Goal: Navigation & Orientation: Find specific page/section

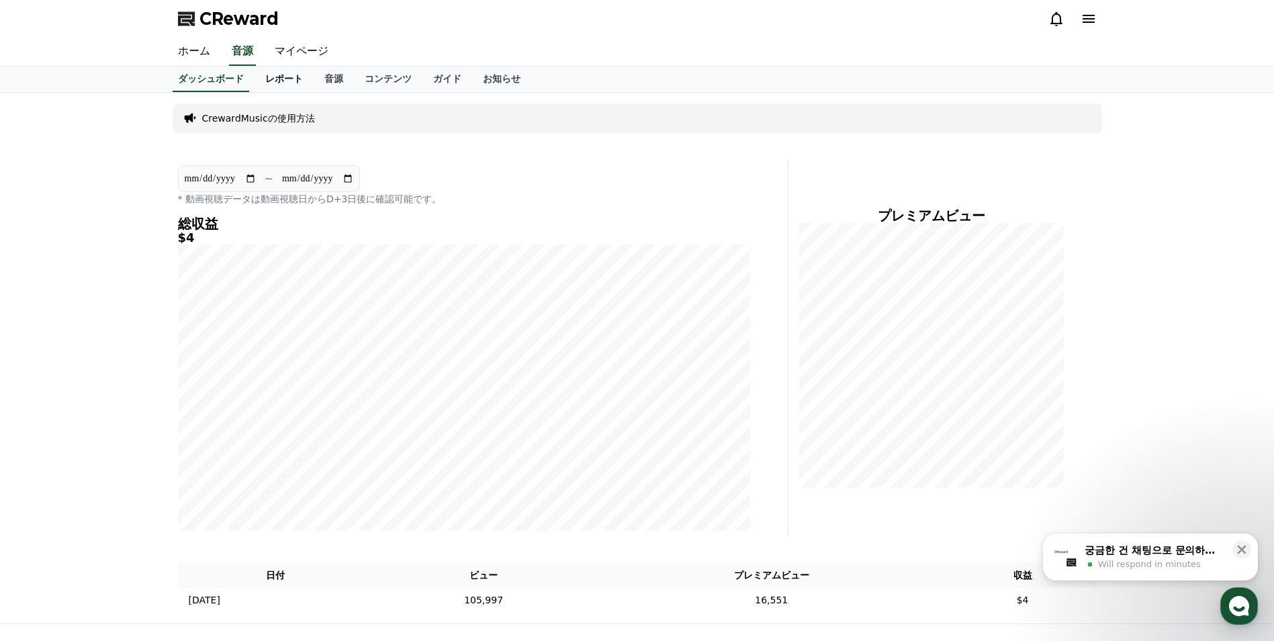
click at [262, 77] on link "レポート" at bounding box center [284, 79] width 59 height 26
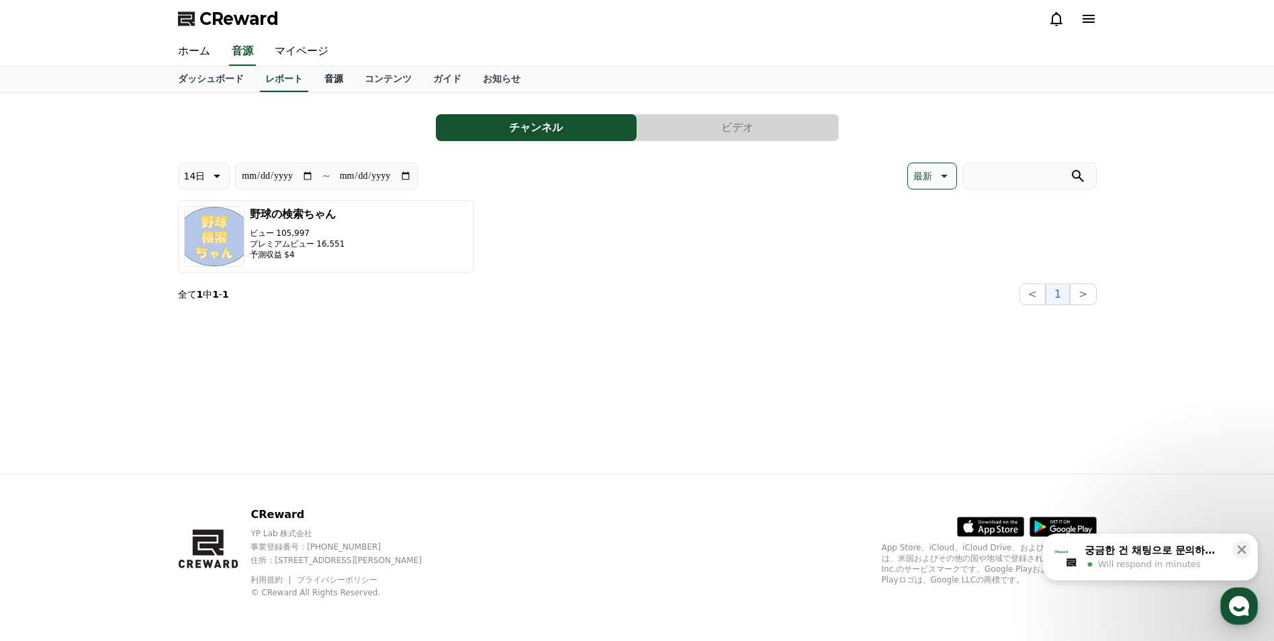
click at [314, 81] on link "音源" at bounding box center [334, 79] width 40 height 26
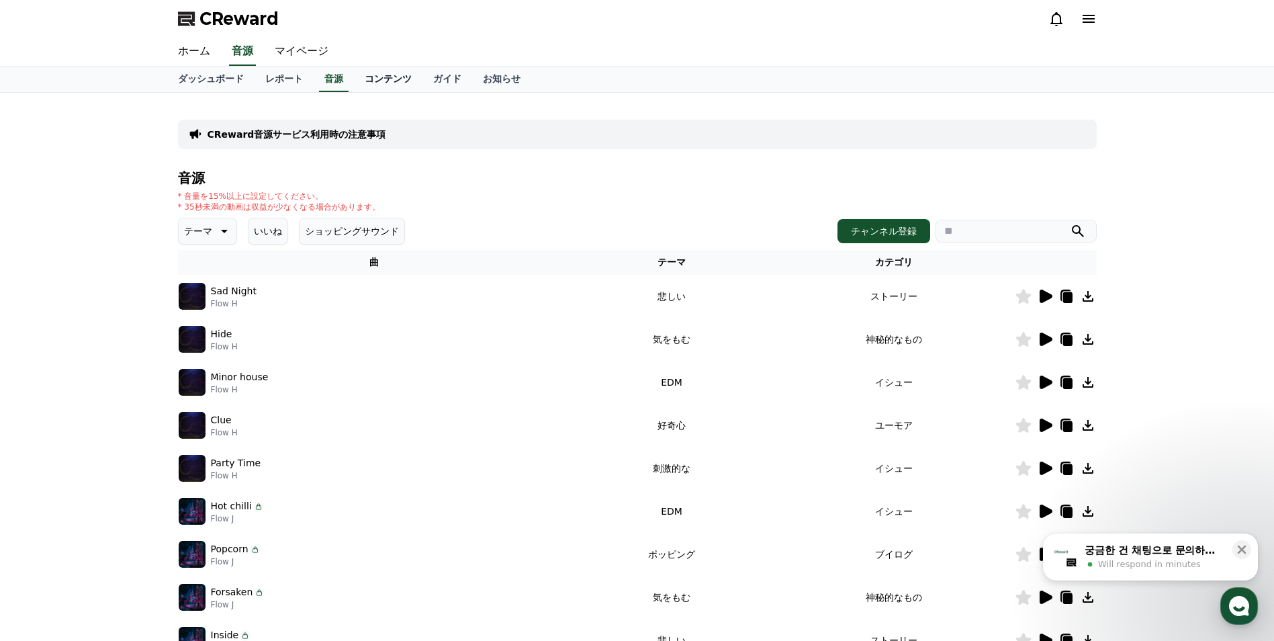
click at [354, 79] on link "コンテンツ" at bounding box center [388, 79] width 69 height 26
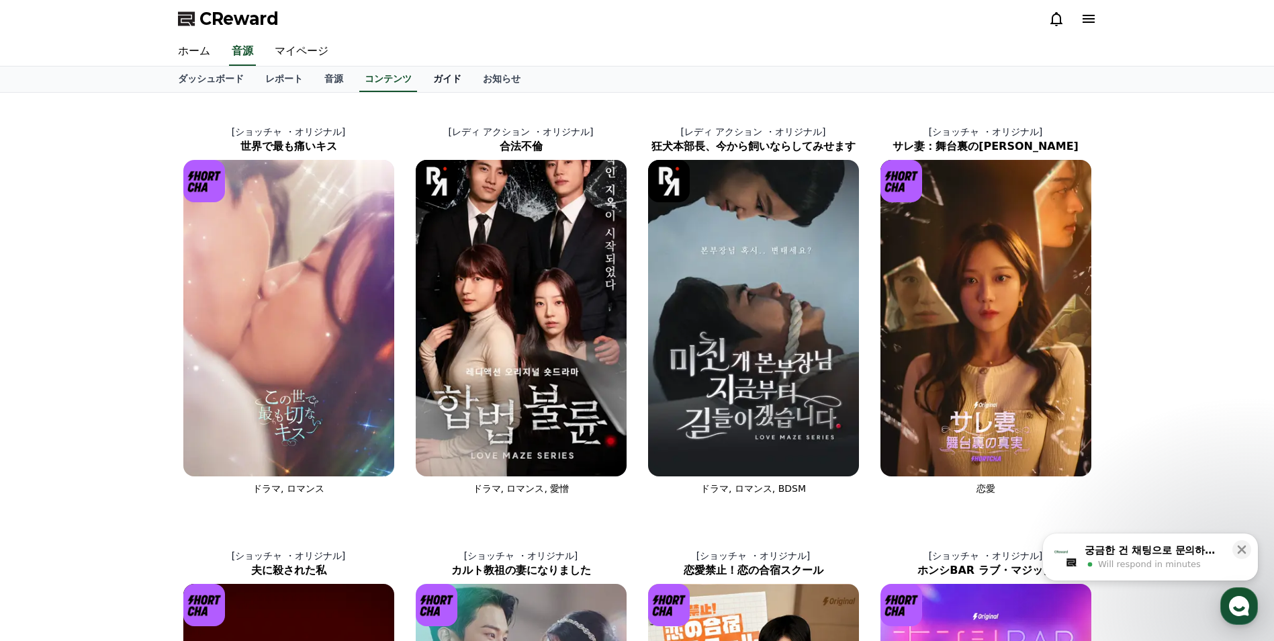
click at [422, 82] on link "ガイド" at bounding box center [447, 79] width 50 height 26
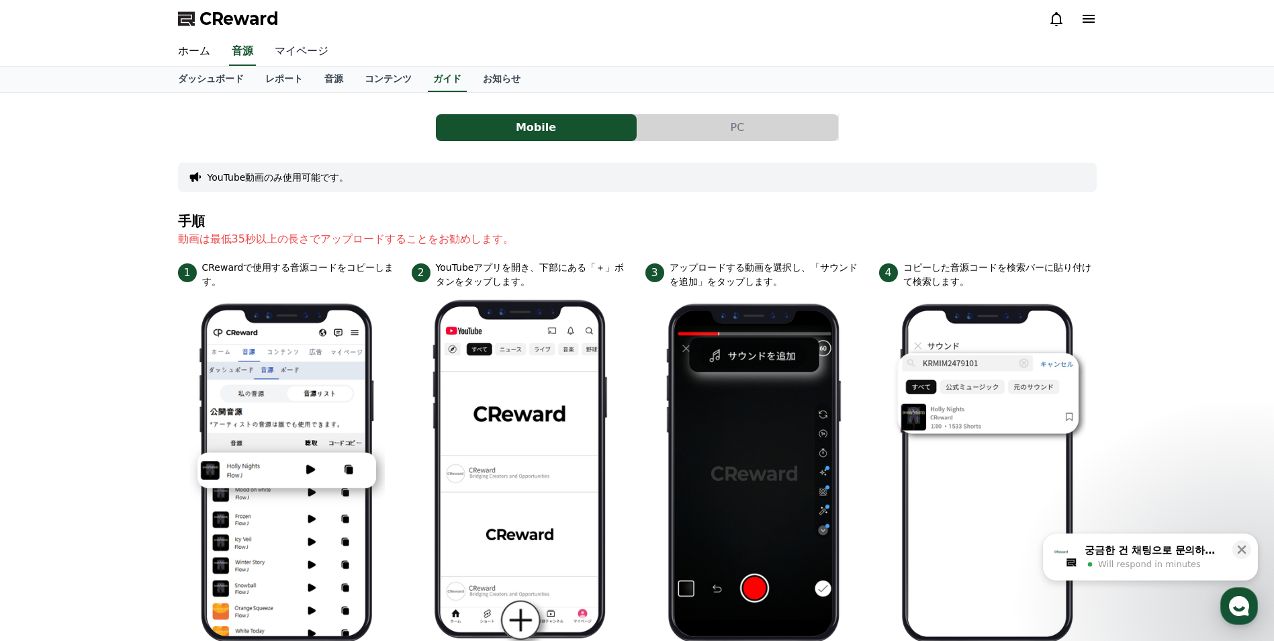
click at [293, 48] on link "マイページ" at bounding box center [301, 52] width 75 height 28
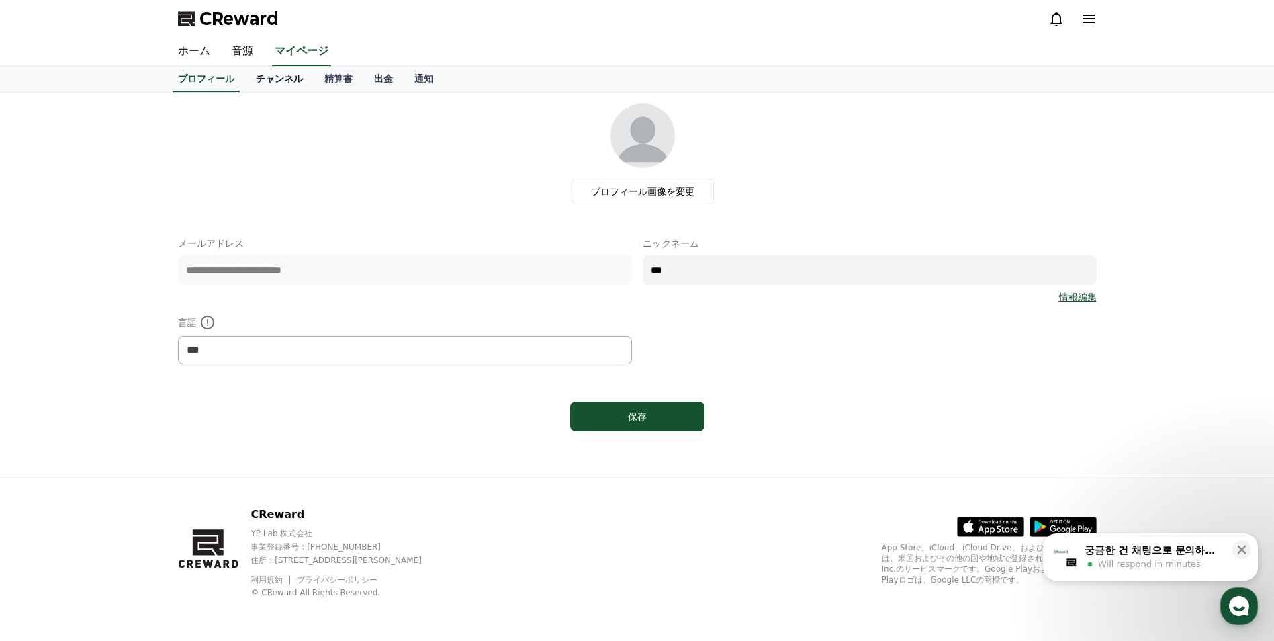
click at [245, 87] on link "チャンネル" at bounding box center [279, 79] width 69 height 26
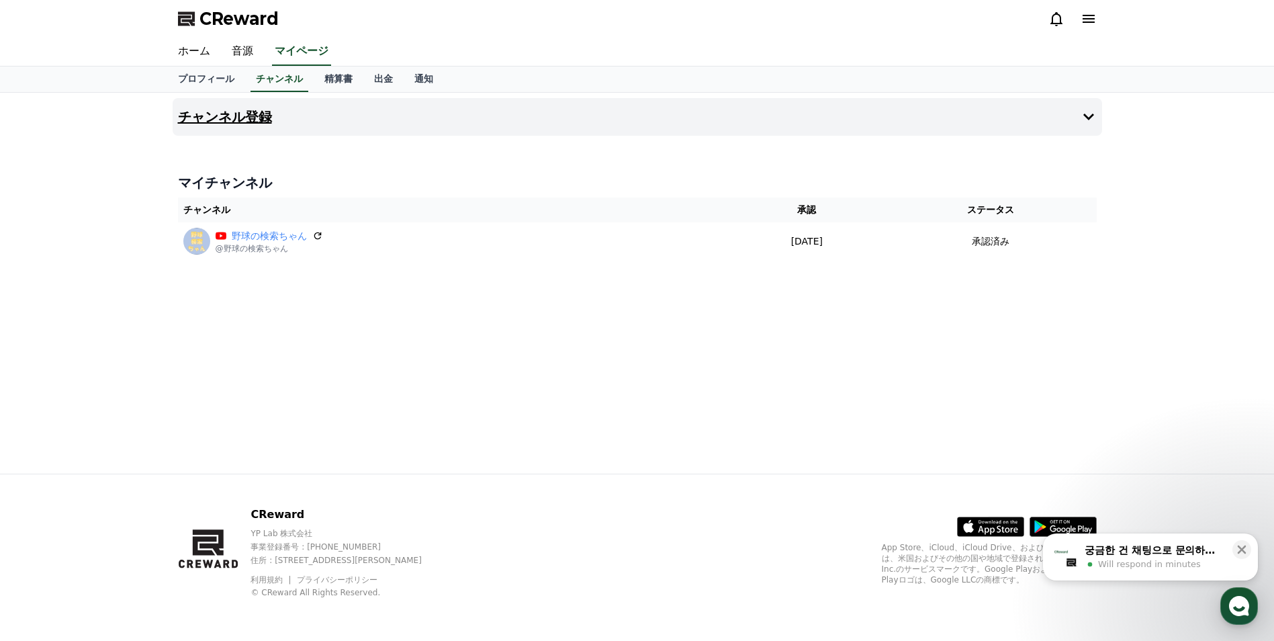
click at [1081, 116] on icon at bounding box center [1089, 117] width 16 height 16
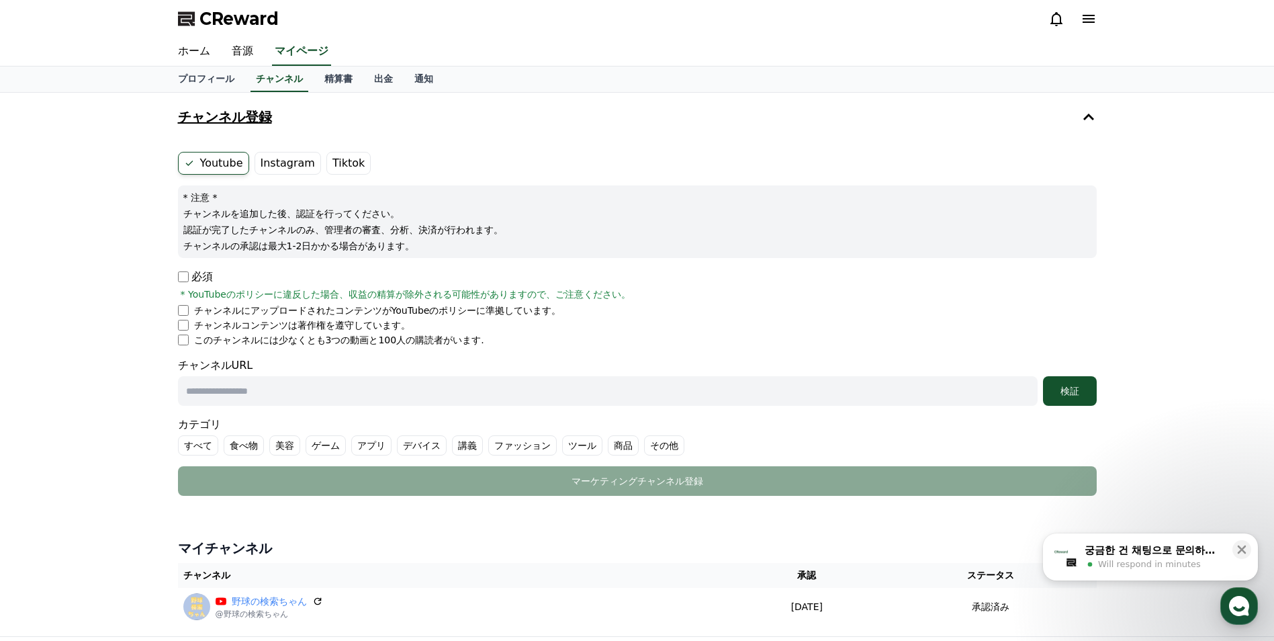
click at [299, 167] on label "Instagram" at bounding box center [288, 163] width 66 height 23
